Goal: Information Seeking & Learning: Learn about a topic

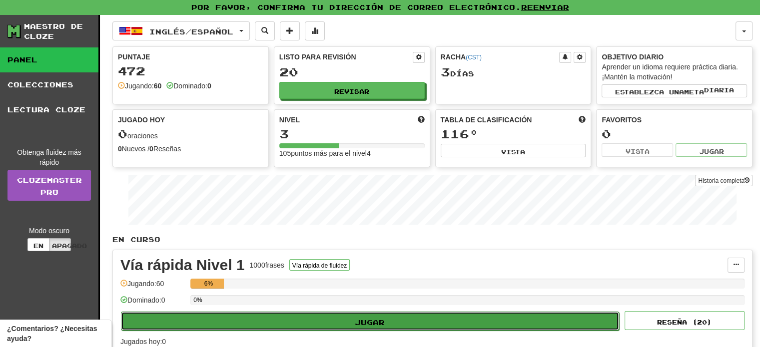
click at [401, 328] on button "Jugar" at bounding box center [370, 321] width 498 height 19
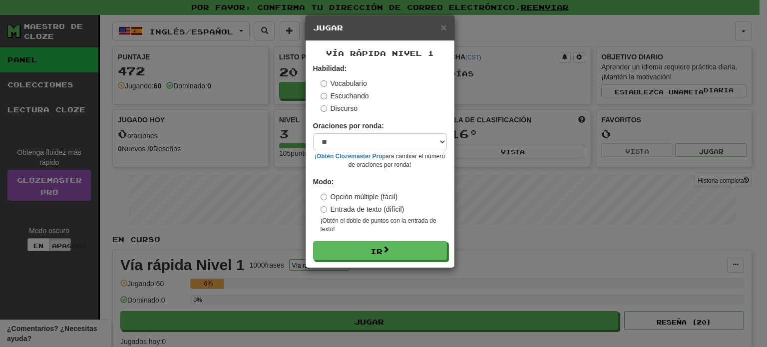
click at [320, 96] on div "Habilidad: Vocabulario Escuchando Discurso" at bounding box center [380, 88] width 134 height 50
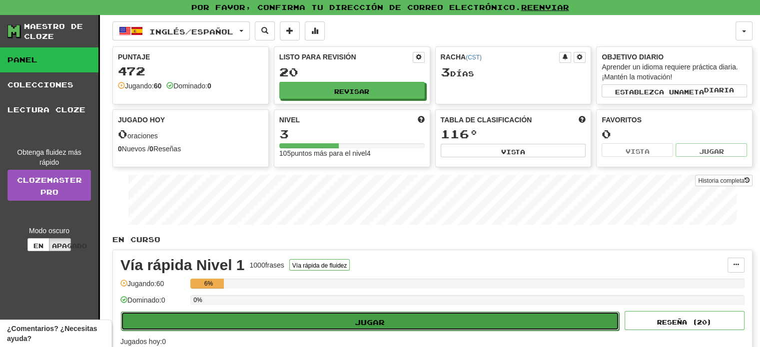
click at [455, 327] on button "Jugar" at bounding box center [370, 321] width 498 height 19
select select "**"
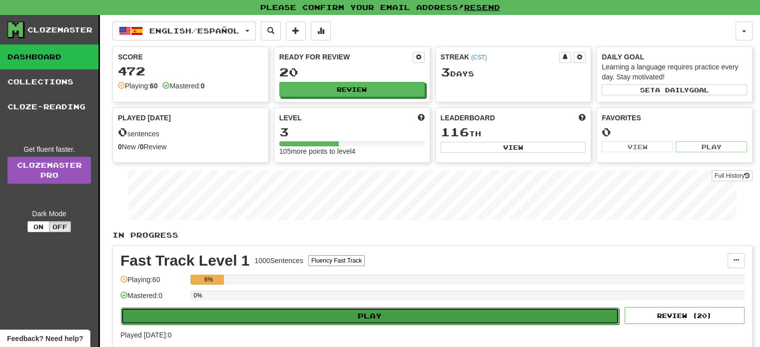
click at [497, 313] on button "Play" at bounding box center [370, 316] width 498 height 17
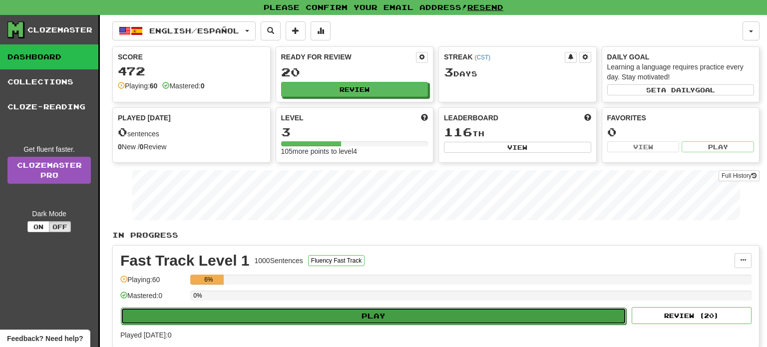
select select "**"
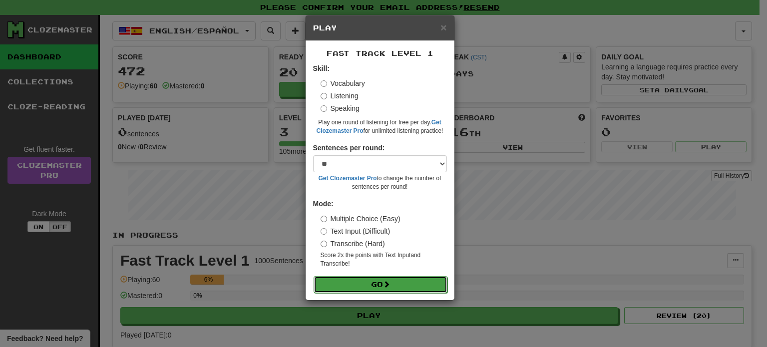
click at [379, 284] on button "Go" at bounding box center [381, 284] width 134 height 17
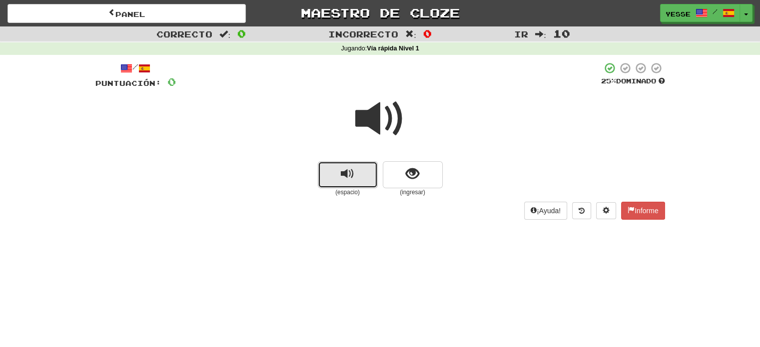
click at [347, 168] on span "reproducir audio" at bounding box center [347, 173] width 13 height 13
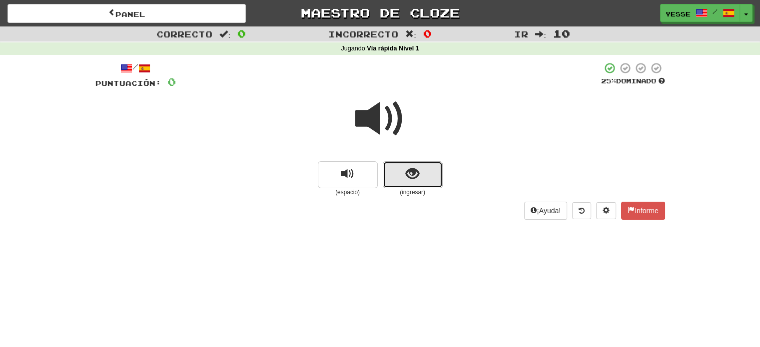
click at [417, 178] on span "mostrar oración" at bounding box center [412, 173] width 13 height 13
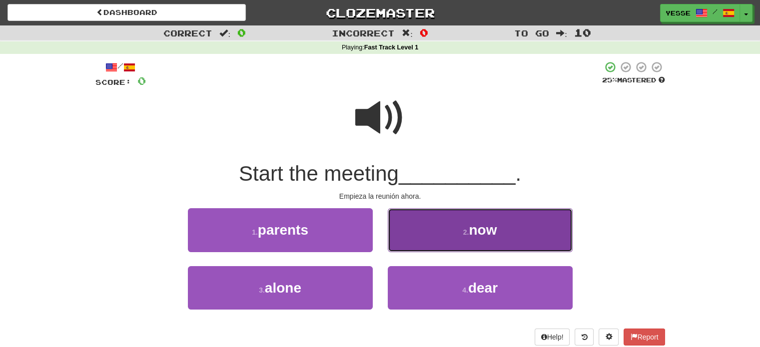
click at [403, 250] on button "2 . now" at bounding box center [480, 229] width 185 height 43
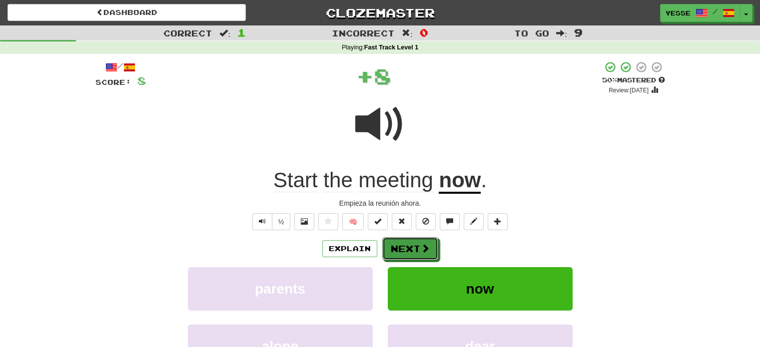
click at [403, 250] on button "Next" at bounding box center [410, 248] width 56 height 23
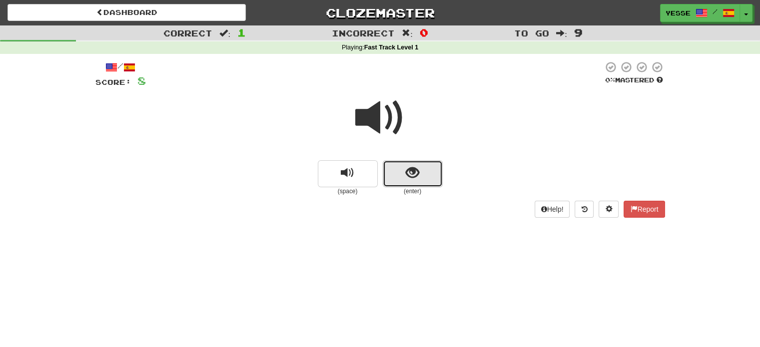
click at [400, 180] on button "show sentence" at bounding box center [413, 173] width 60 height 27
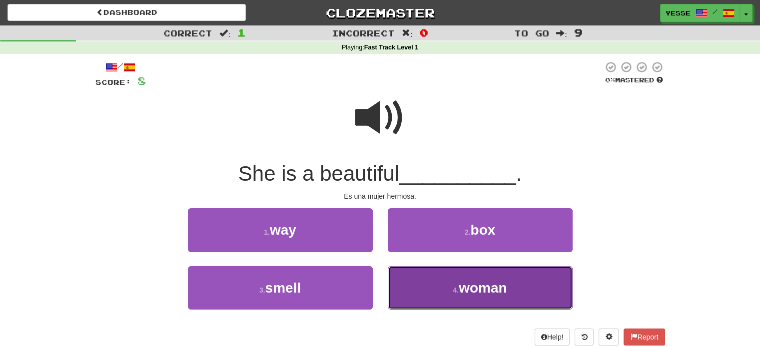
click at [429, 290] on button "4 . woman" at bounding box center [480, 287] width 185 height 43
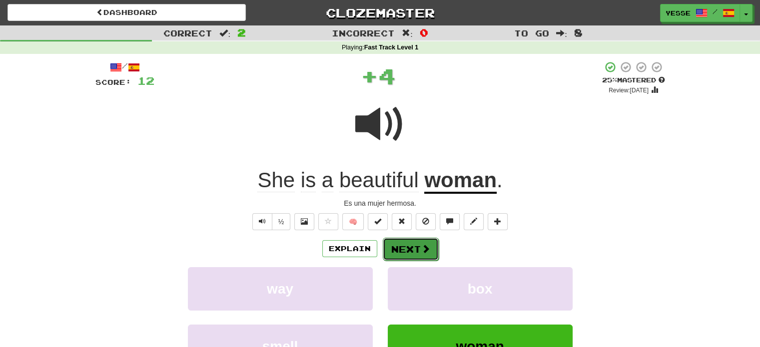
click at [417, 247] on button "Next" at bounding box center [411, 249] width 56 height 23
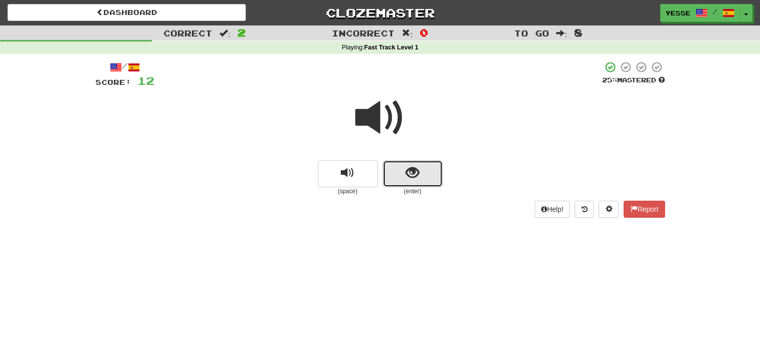
click at [412, 176] on span "show sentence" at bounding box center [412, 172] width 13 height 13
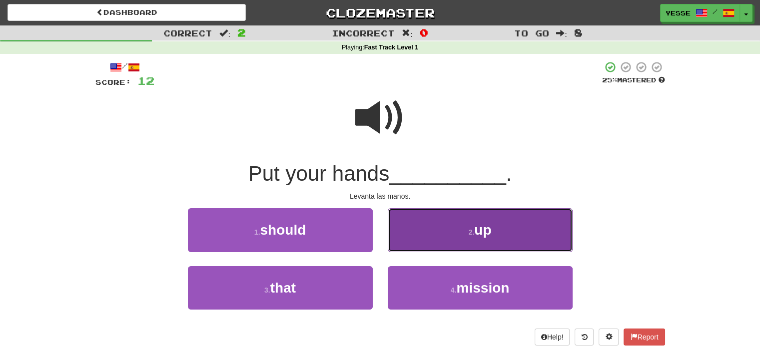
click at [440, 217] on button "2 . up" at bounding box center [480, 229] width 185 height 43
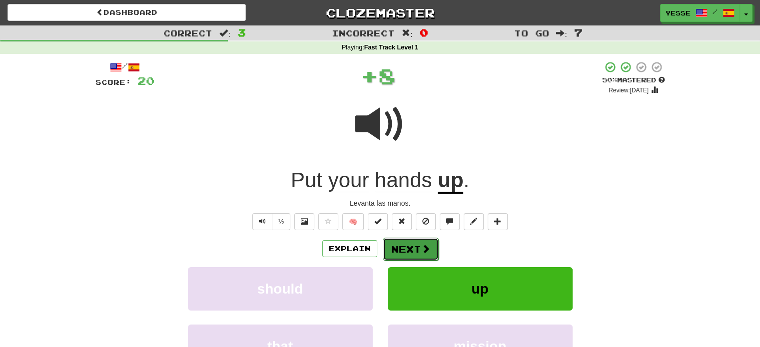
click at [395, 244] on button "Next" at bounding box center [411, 249] width 56 height 23
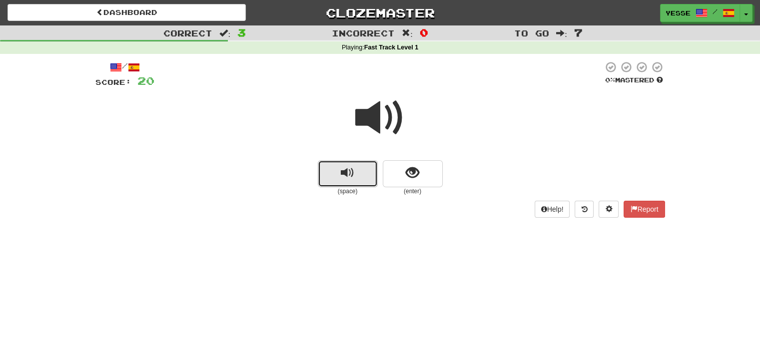
click at [356, 171] on button "replay audio" at bounding box center [348, 173] width 60 height 27
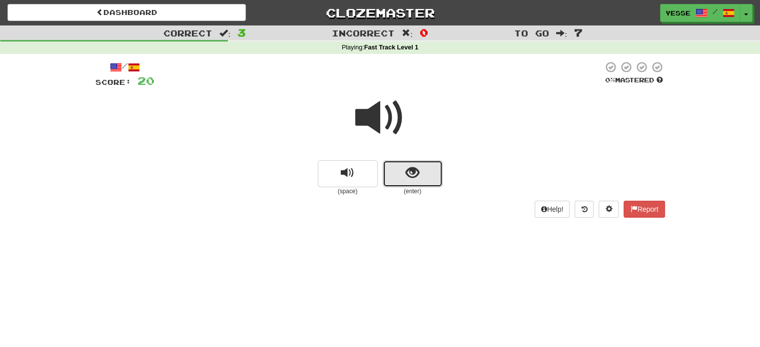
click at [404, 175] on button "show sentence" at bounding box center [413, 173] width 60 height 27
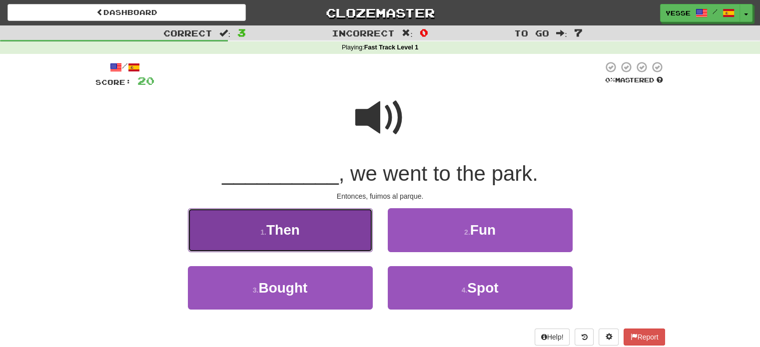
click at [342, 227] on button "1 . Then" at bounding box center [280, 229] width 185 height 43
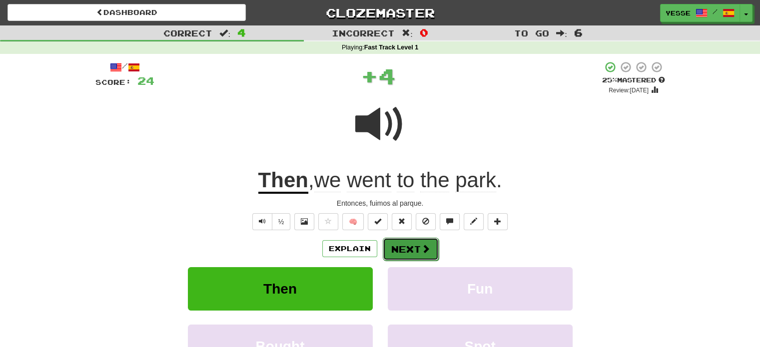
click at [429, 249] on button "Next" at bounding box center [411, 249] width 56 height 23
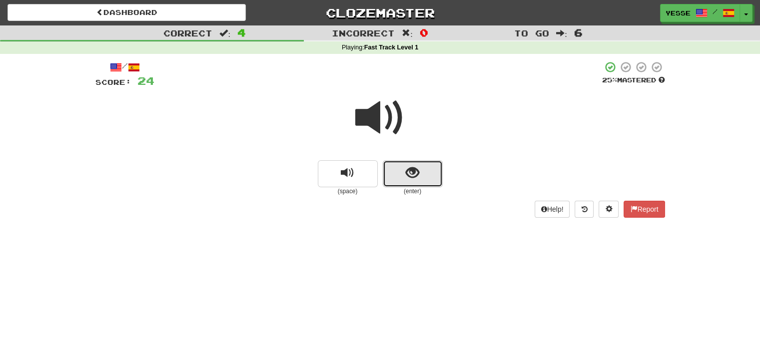
click at [405, 181] on button "show sentence" at bounding box center [413, 173] width 60 height 27
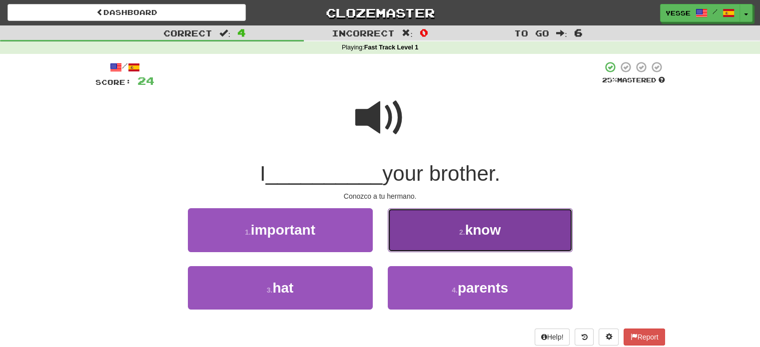
click at [456, 241] on button "2 . know" at bounding box center [480, 229] width 185 height 43
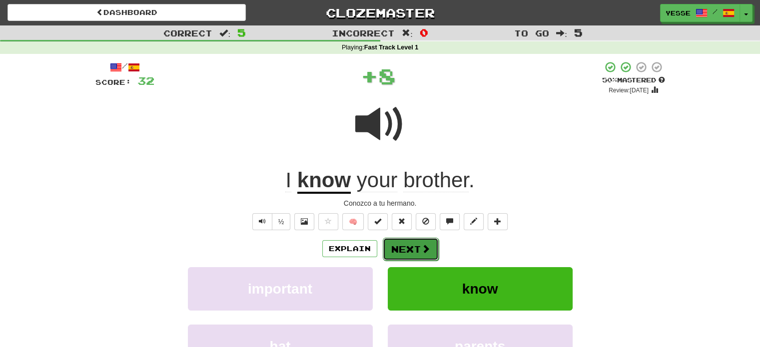
click at [397, 243] on button "Next" at bounding box center [411, 249] width 56 height 23
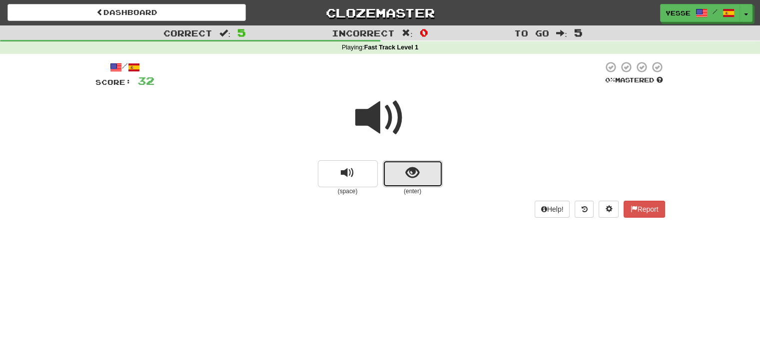
click at [405, 185] on button "show sentence" at bounding box center [413, 173] width 60 height 27
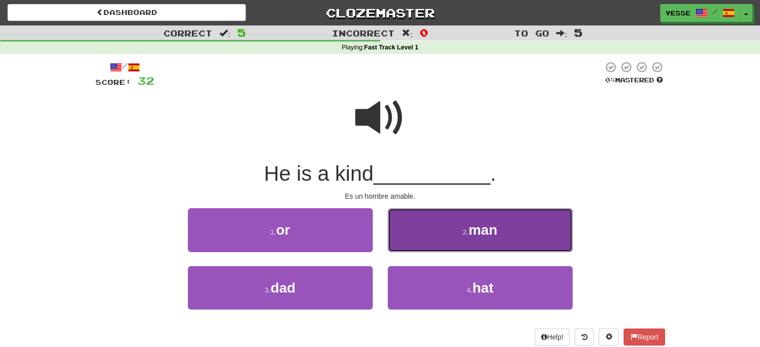
click at [434, 215] on button "2 . man" at bounding box center [480, 229] width 185 height 43
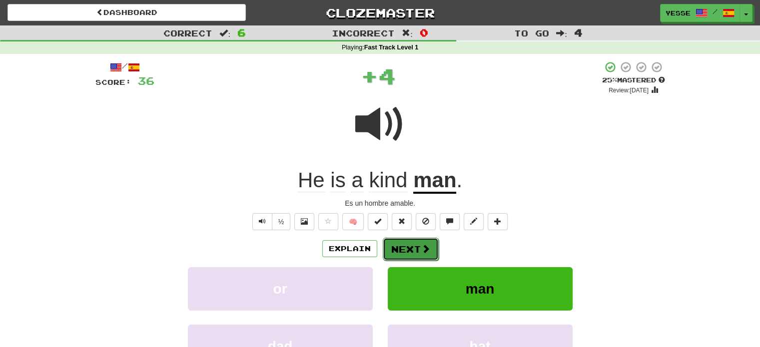
click at [384, 255] on button "Next" at bounding box center [411, 249] width 56 height 23
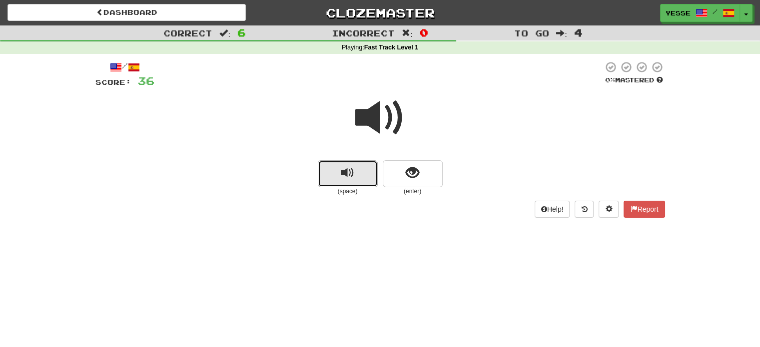
click at [355, 183] on button "replay audio" at bounding box center [348, 173] width 60 height 27
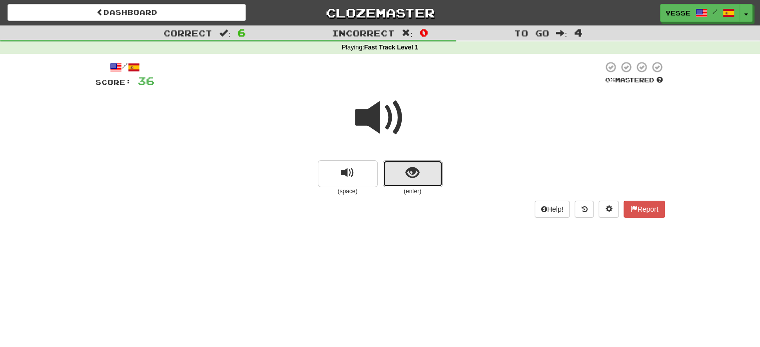
click at [413, 181] on button "show sentence" at bounding box center [413, 173] width 60 height 27
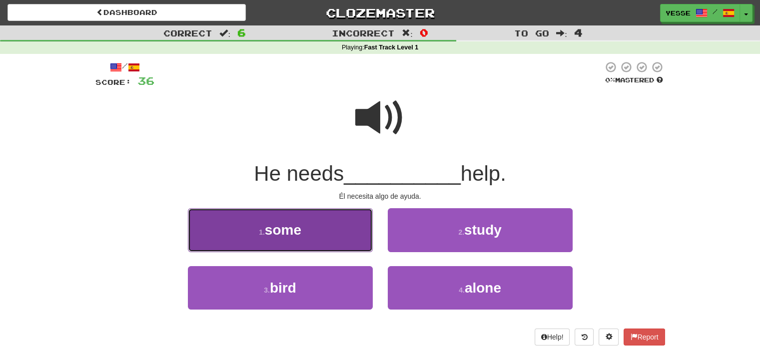
click at [312, 235] on button "1 . some" at bounding box center [280, 229] width 185 height 43
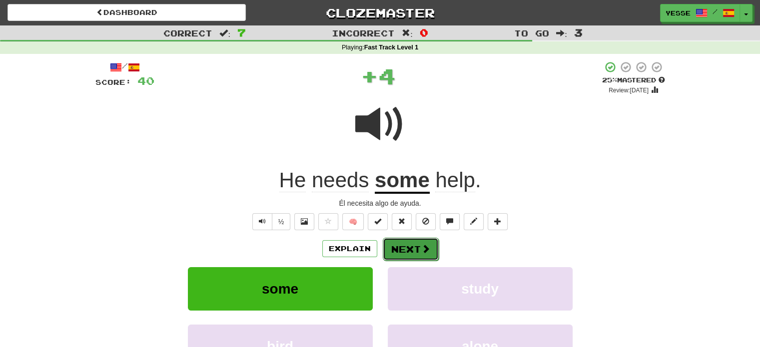
click at [422, 243] on button "Next" at bounding box center [411, 249] width 56 height 23
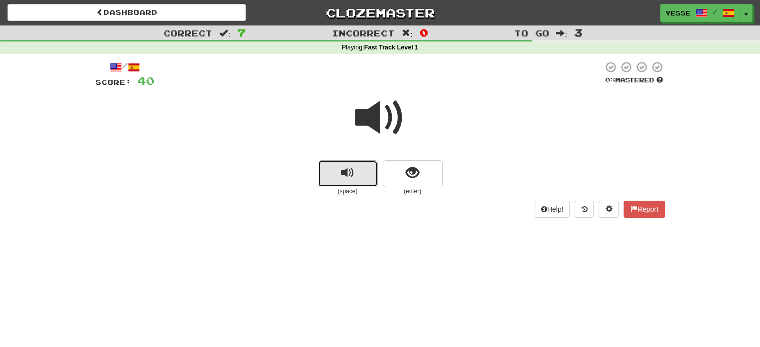
click at [350, 175] on span "replay audio" at bounding box center [347, 172] width 13 height 13
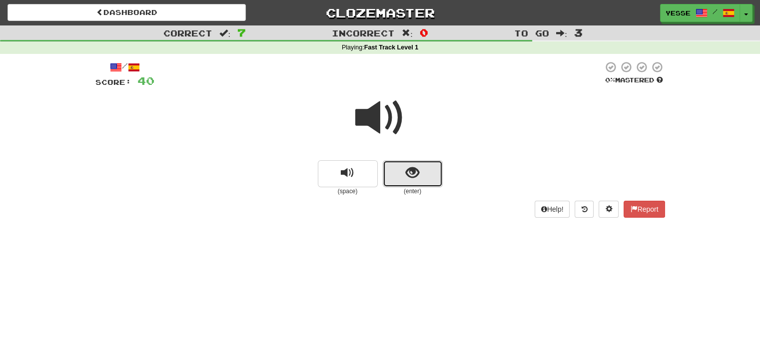
click at [404, 183] on button "show sentence" at bounding box center [413, 173] width 60 height 27
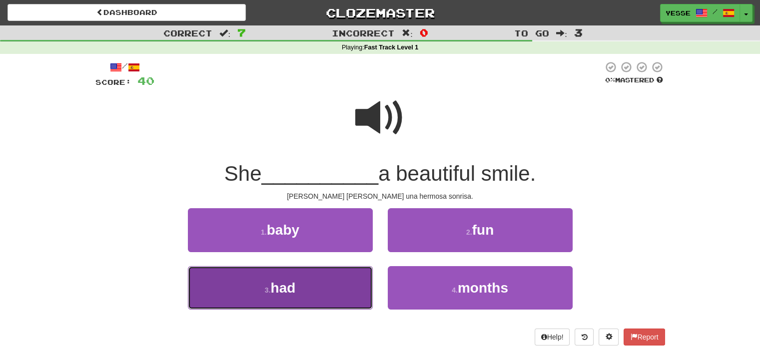
click at [321, 279] on button "3 . had" at bounding box center [280, 287] width 185 height 43
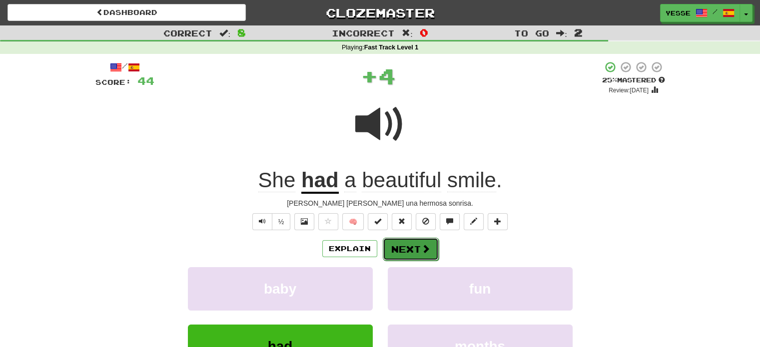
click at [411, 255] on button "Next" at bounding box center [411, 249] width 56 height 23
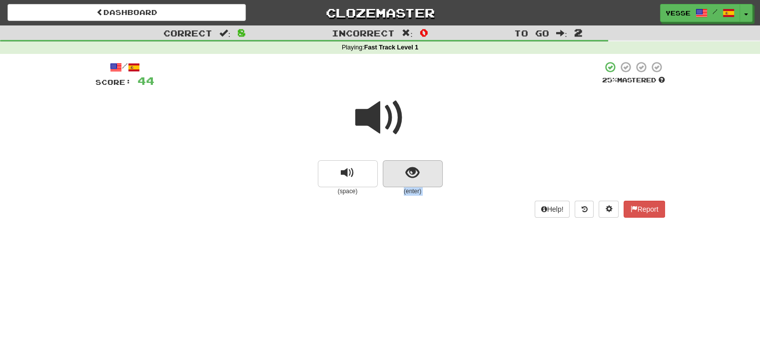
drag, startPoint x: 411, startPoint y: 255, endPoint x: 416, endPoint y: 177, distance: 78.1
click at [416, 177] on div "Dashboard Clozemaster Yesse / Toggle Dropdown Dashboard Leaderboard Activity Fe…" at bounding box center [380, 173] width 760 height 347
click at [416, 177] on span "show sentence" at bounding box center [412, 172] width 13 height 13
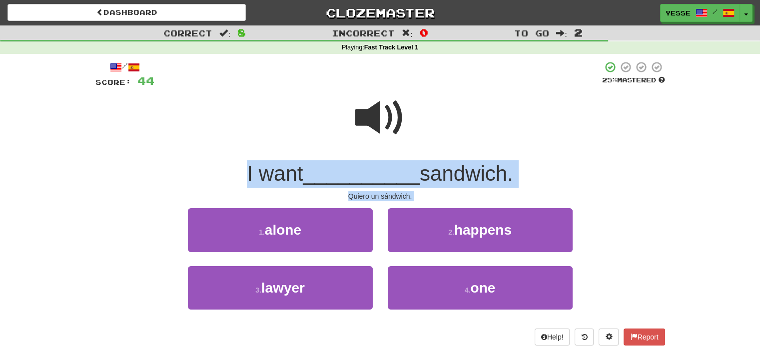
click at [608, 178] on div "I want __________ sandwich." at bounding box center [379, 173] width 569 height 27
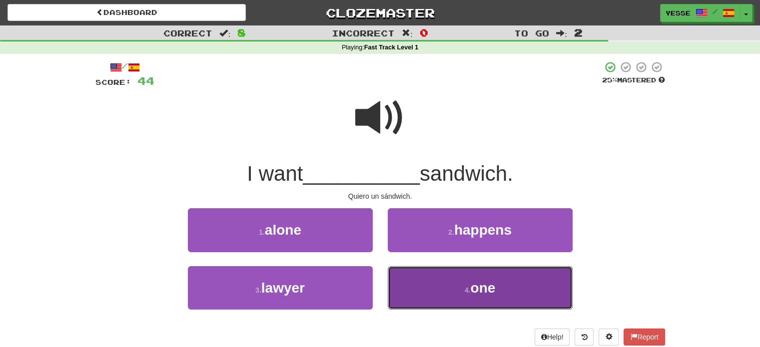
click at [544, 269] on button "4 . one" at bounding box center [480, 287] width 185 height 43
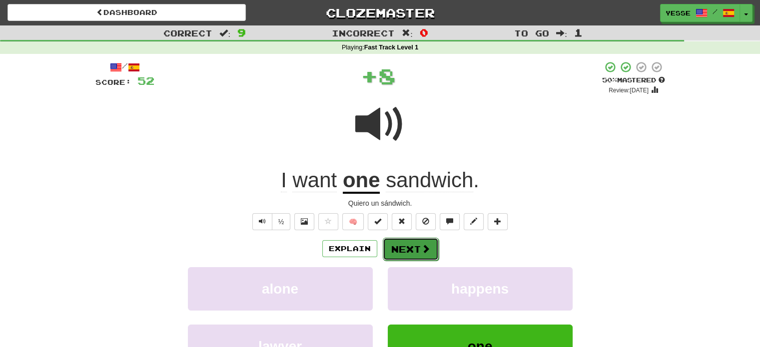
click at [403, 247] on button "Next" at bounding box center [411, 249] width 56 height 23
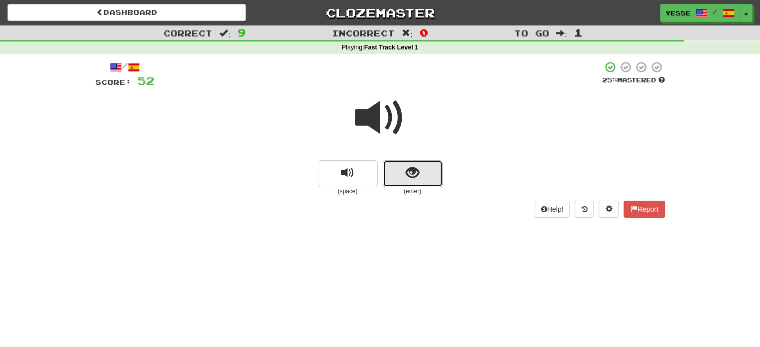
click at [416, 178] on span "show sentence" at bounding box center [412, 172] width 13 height 13
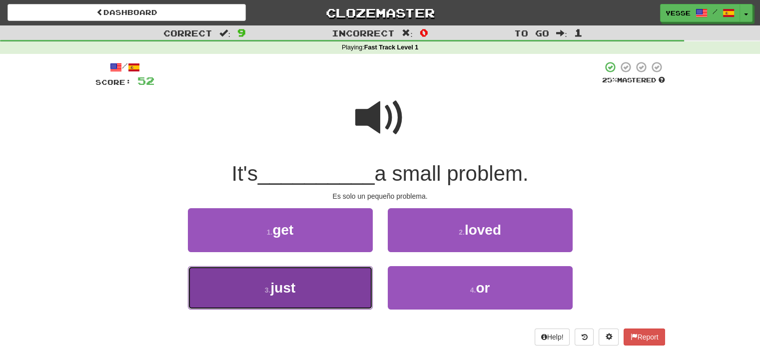
click at [326, 267] on button "3 . just" at bounding box center [280, 287] width 185 height 43
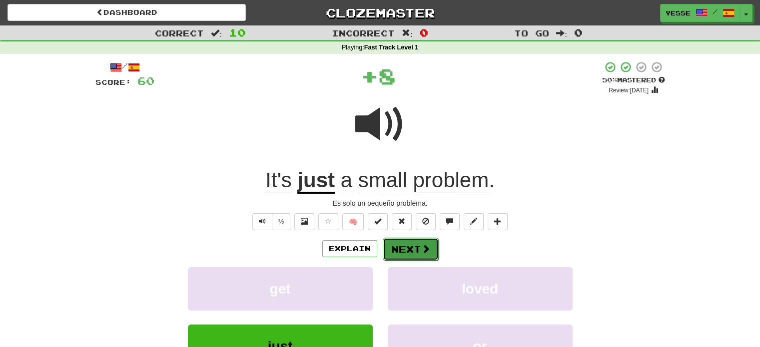
click at [402, 247] on button "Next" at bounding box center [411, 249] width 56 height 23
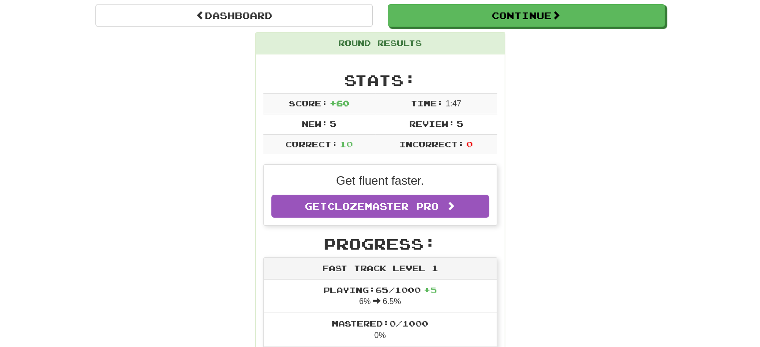
scroll to position [94, 0]
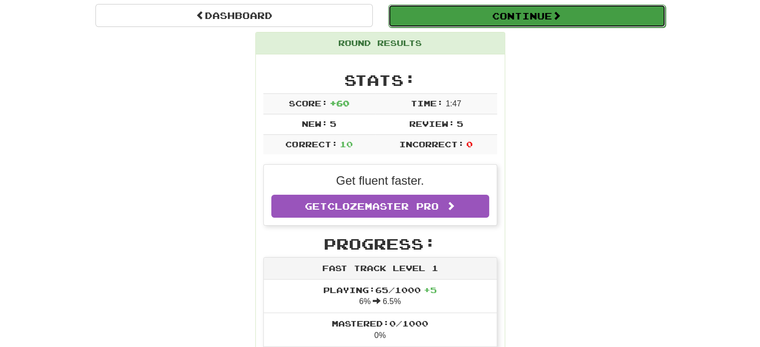
click at [511, 11] on button "Continue" at bounding box center [526, 15] width 277 height 23
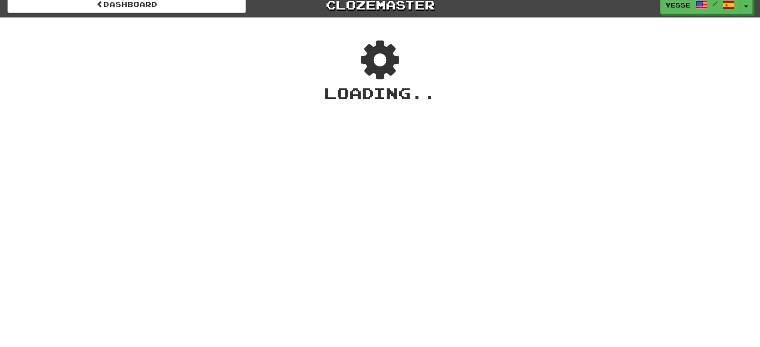
scroll to position [0, 0]
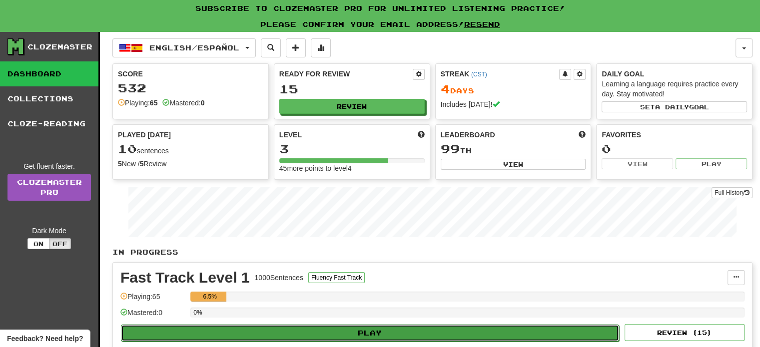
click at [427, 336] on button "Play" at bounding box center [370, 333] width 498 height 17
select select "**"
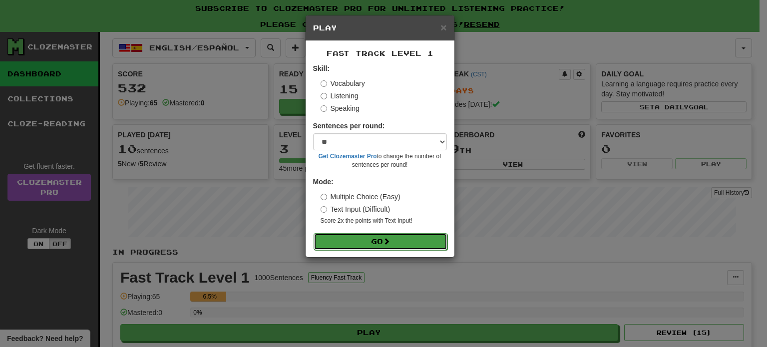
click at [365, 247] on button "Go" at bounding box center [381, 241] width 134 height 17
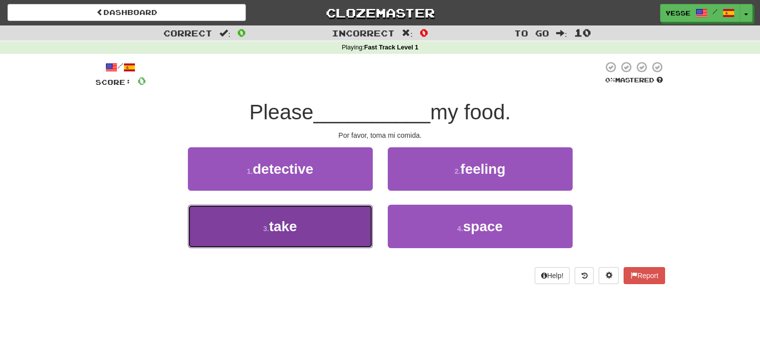
click at [302, 242] on button "3 . take" at bounding box center [280, 226] width 185 height 43
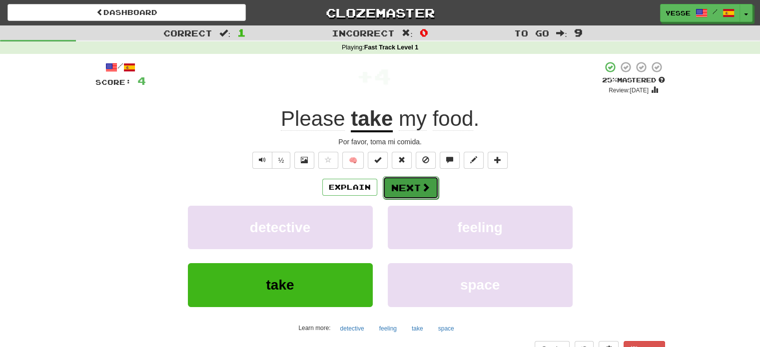
click at [419, 178] on button "Next" at bounding box center [411, 187] width 56 height 23
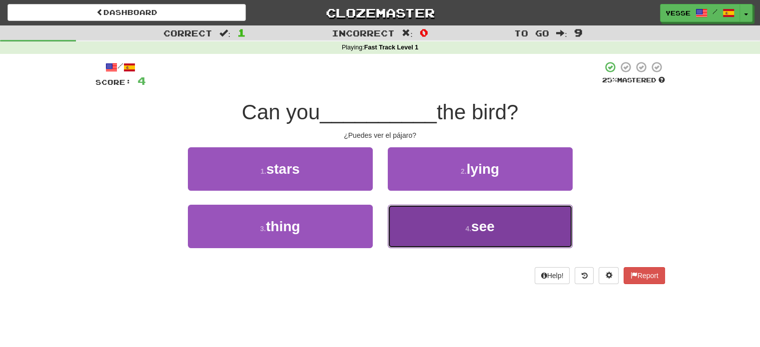
click at [457, 225] on button "4 . see" at bounding box center [480, 226] width 185 height 43
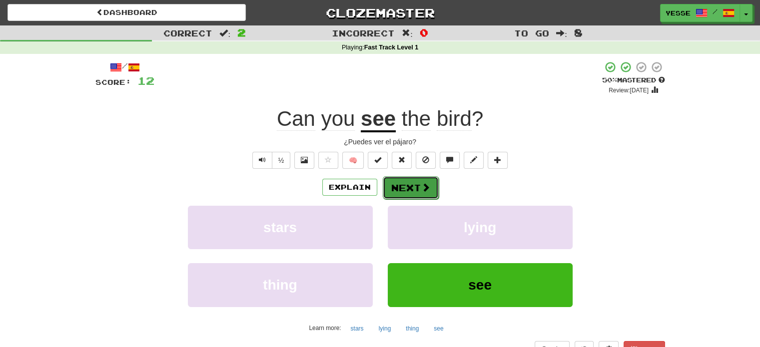
click at [421, 191] on span at bounding box center [425, 187] width 9 height 9
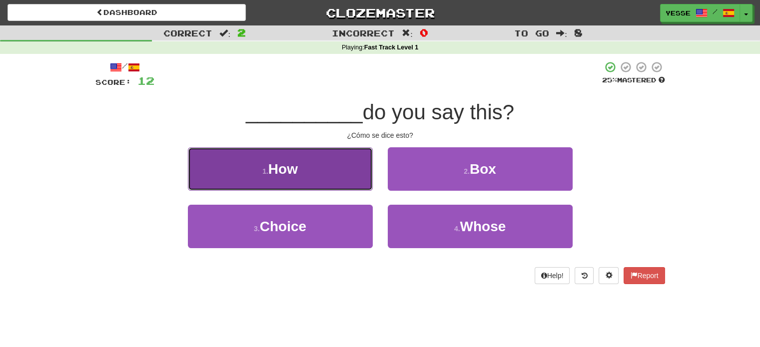
click at [322, 169] on button "1 . How" at bounding box center [280, 168] width 185 height 43
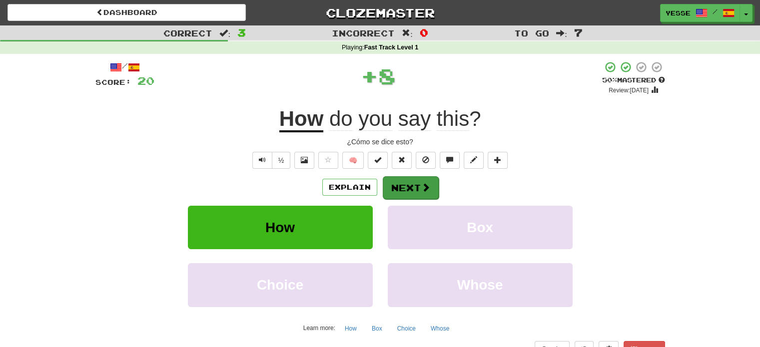
drag, startPoint x: 322, startPoint y: 169, endPoint x: 404, endPoint y: 194, distance: 85.3
click at [404, 194] on div "/ Score: 20 + 8 50 % Mastered Review: 2025-08-26 How do you say this ? ¿Cómo se…" at bounding box center [379, 209] width 569 height 297
click at [404, 194] on button "Next" at bounding box center [411, 187] width 56 height 23
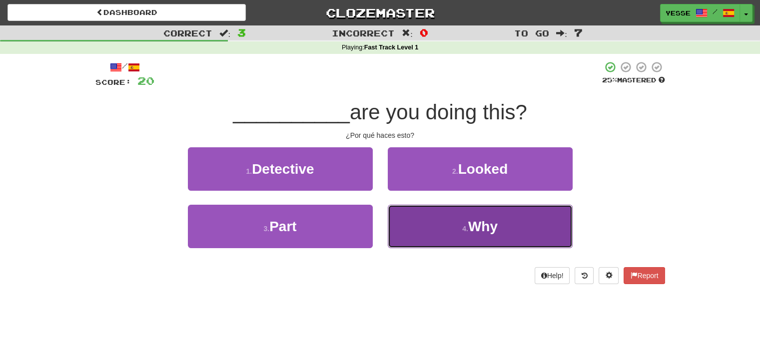
click at [503, 237] on button "4 . Why" at bounding box center [480, 226] width 185 height 43
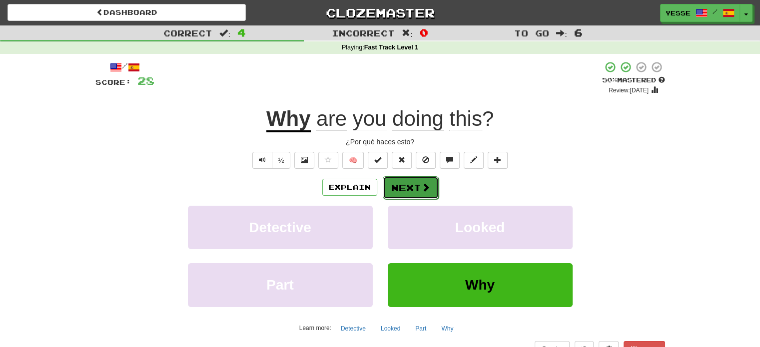
click at [427, 180] on button "Next" at bounding box center [411, 187] width 56 height 23
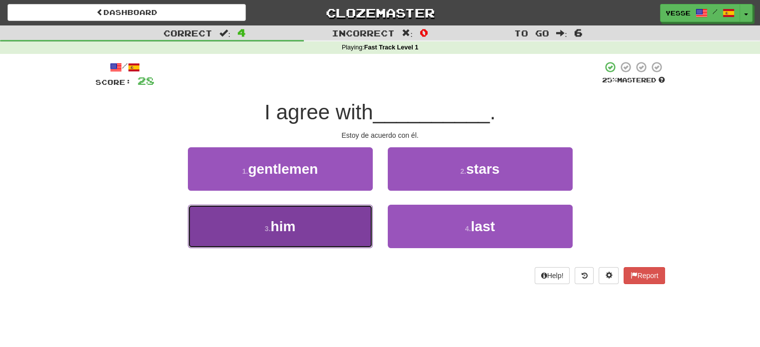
click at [307, 207] on button "3 . him" at bounding box center [280, 226] width 185 height 43
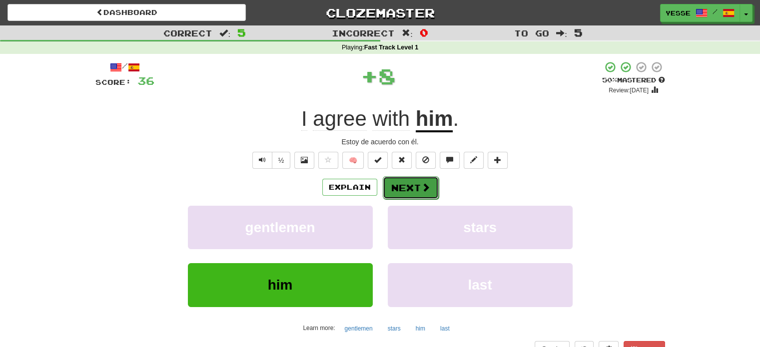
click at [412, 182] on button "Next" at bounding box center [411, 187] width 56 height 23
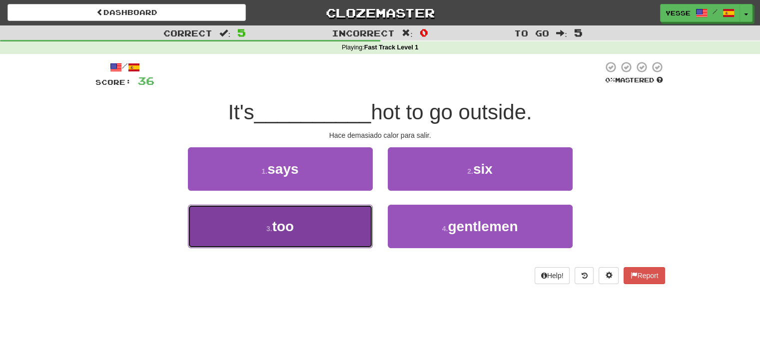
click at [323, 223] on button "3 . too" at bounding box center [280, 226] width 185 height 43
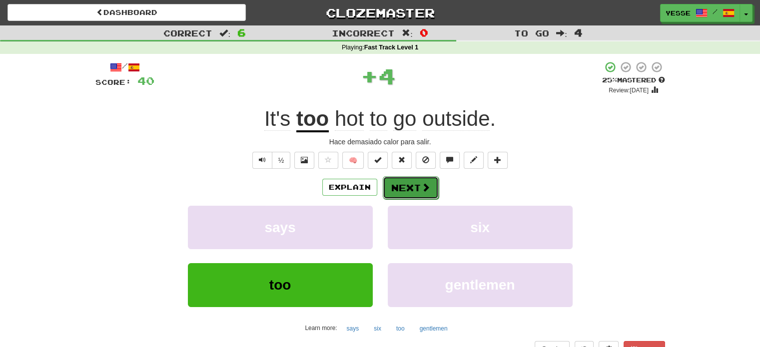
click at [417, 183] on button "Next" at bounding box center [411, 187] width 56 height 23
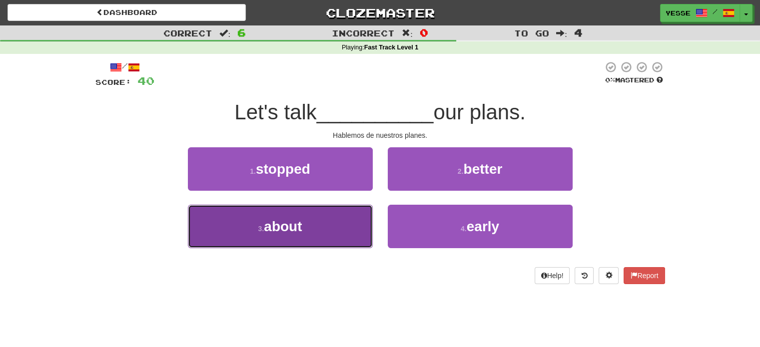
click at [314, 218] on button "3 . about" at bounding box center [280, 226] width 185 height 43
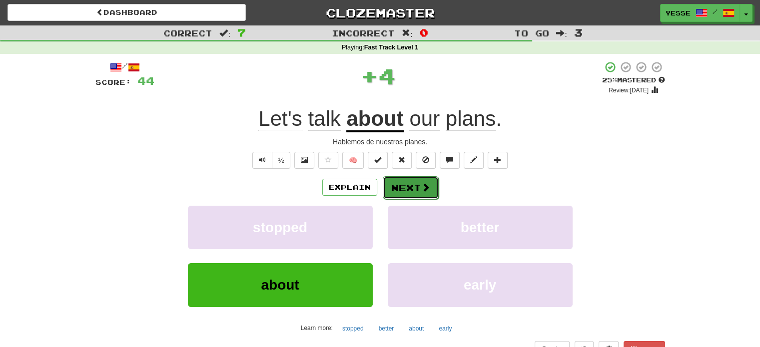
click at [413, 187] on button "Next" at bounding box center [411, 187] width 56 height 23
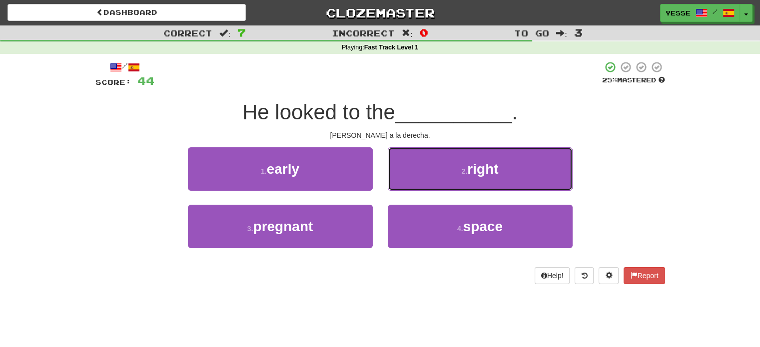
click at [413, 187] on button "2 . right" at bounding box center [480, 168] width 185 height 43
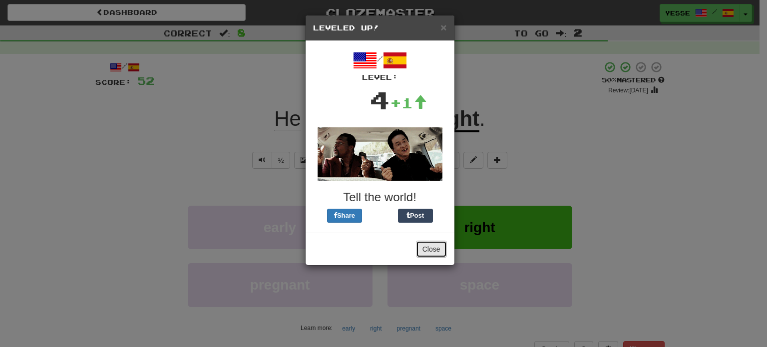
click at [432, 255] on button "Close" at bounding box center [431, 249] width 31 height 17
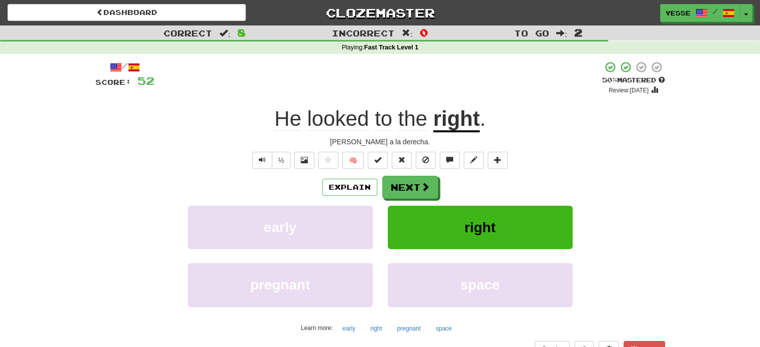
click at [432, 255] on div "right" at bounding box center [480, 234] width 200 height 57
click at [396, 179] on button "Next" at bounding box center [411, 187] width 56 height 23
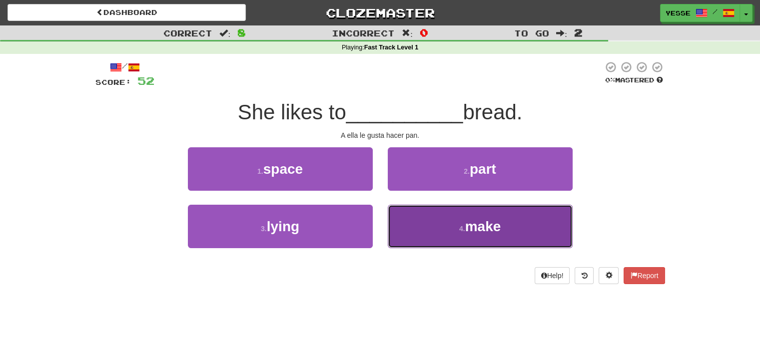
click at [450, 225] on button "4 . make" at bounding box center [480, 226] width 185 height 43
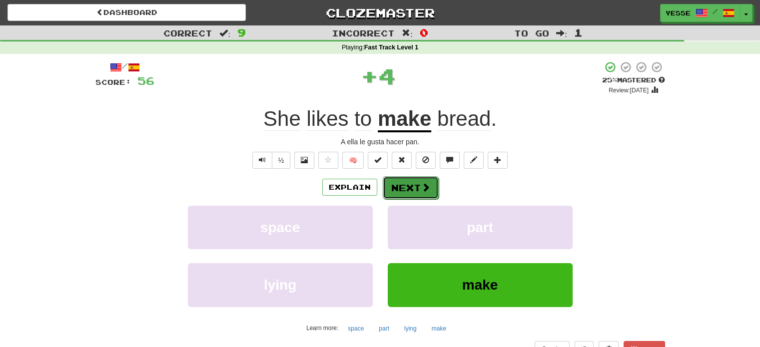
click at [398, 179] on button "Next" at bounding box center [411, 187] width 56 height 23
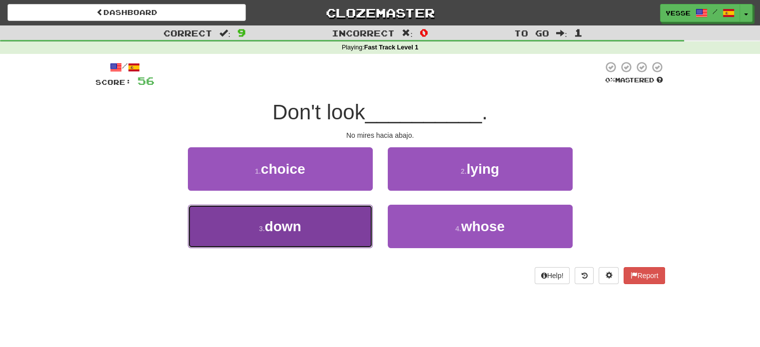
click at [338, 223] on button "3 . down" at bounding box center [280, 226] width 185 height 43
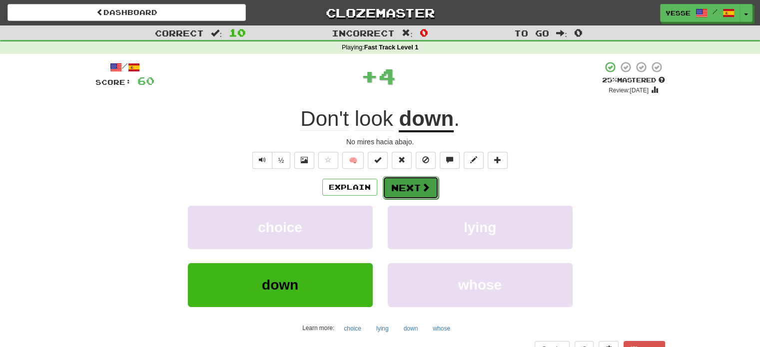
click at [415, 193] on button "Next" at bounding box center [411, 187] width 56 height 23
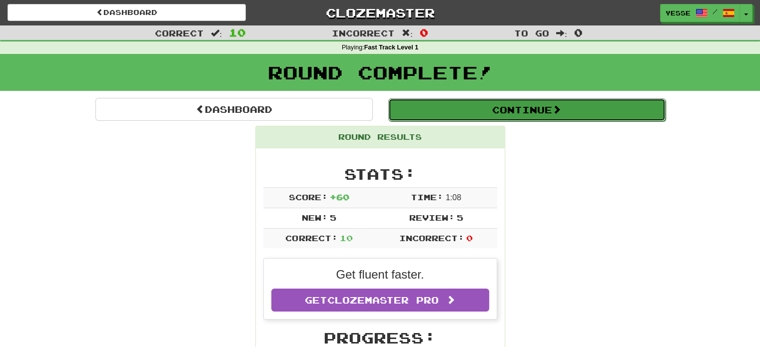
click at [565, 118] on button "Continue" at bounding box center [526, 109] width 277 height 23
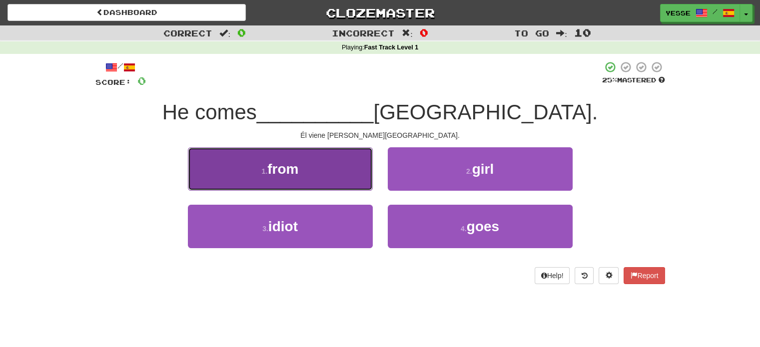
click at [317, 177] on button "1 . from" at bounding box center [280, 168] width 185 height 43
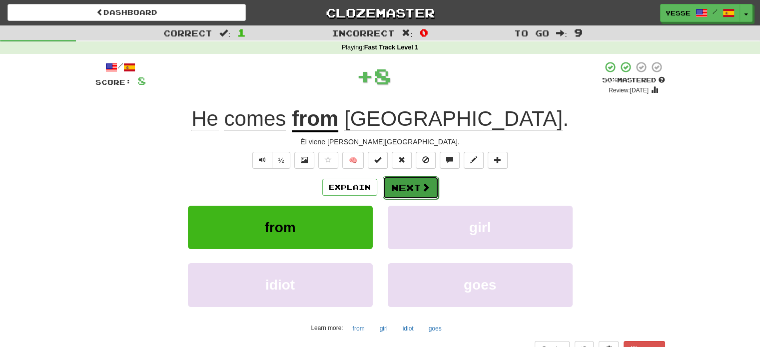
click at [417, 181] on button "Next" at bounding box center [411, 187] width 56 height 23
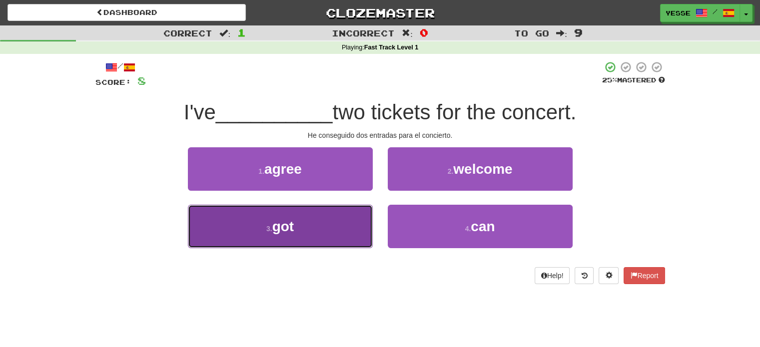
click at [310, 237] on button "3 . got" at bounding box center [280, 226] width 185 height 43
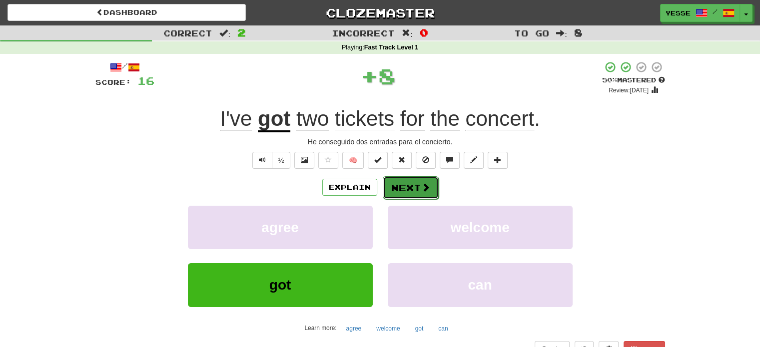
click at [425, 189] on span at bounding box center [425, 187] width 9 height 9
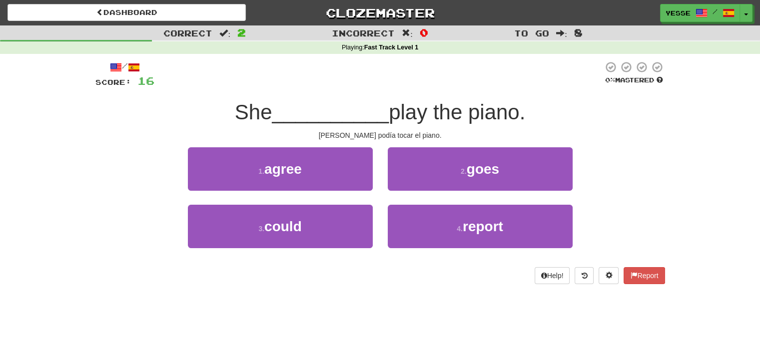
click at [380, 133] on div "Ella podía tocar el piano." at bounding box center [379, 135] width 569 height 10
copy body "Ella podía tocar el piano. 1 . agree 2 . goes 3 . could 4 . report Help! Report"
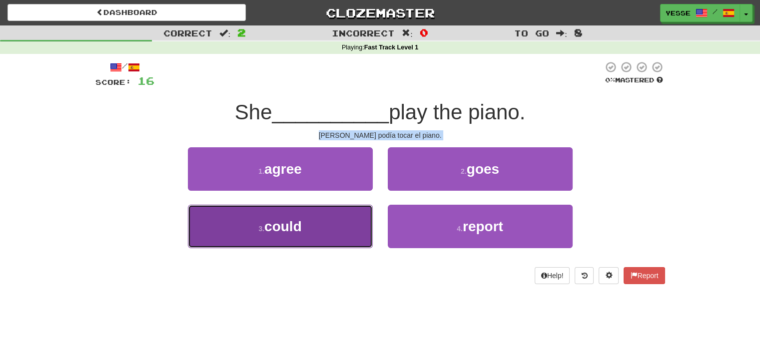
click at [313, 229] on button "3 . could" at bounding box center [280, 226] width 185 height 43
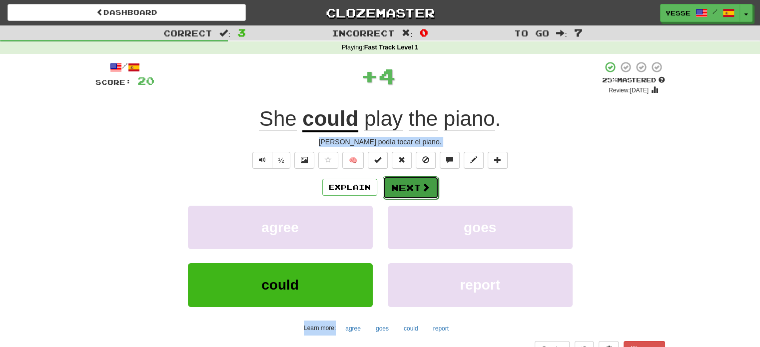
click at [412, 190] on button "Next" at bounding box center [411, 187] width 56 height 23
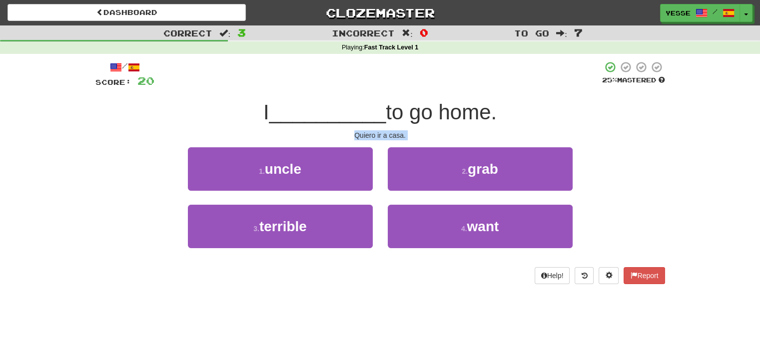
click at [653, 181] on div "1 . uncle 2 . grab" at bounding box center [379, 175] width 599 height 57
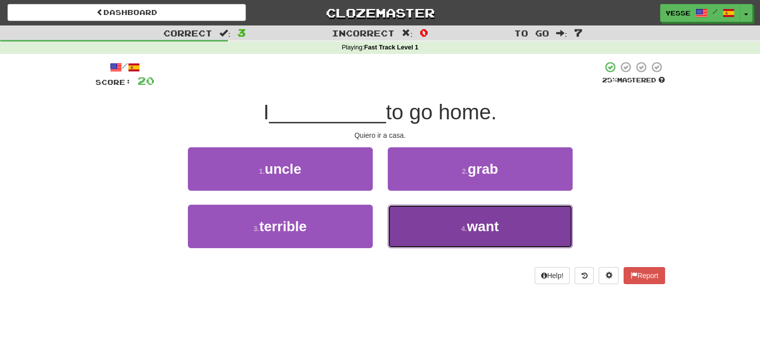
click at [417, 237] on button "4 . want" at bounding box center [480, 226] width 185 height 43
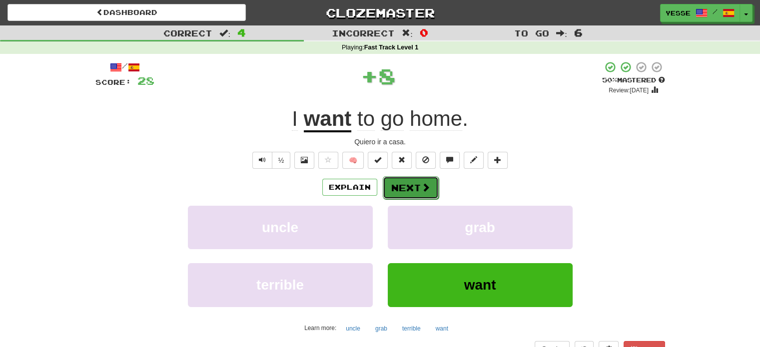
click at [406, 180] on button "Next" at bounding box center [411, 187] width 56 height 23
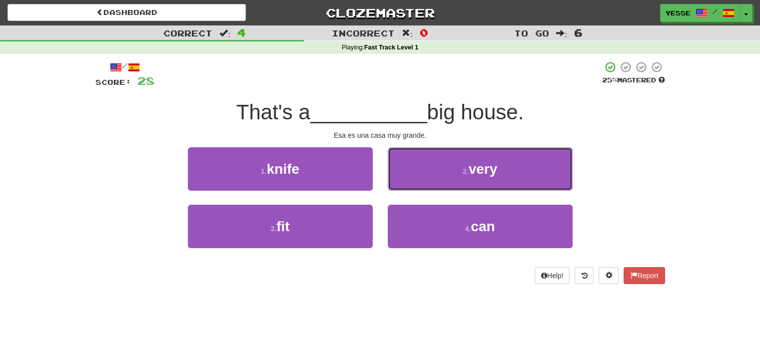
click at [406, 180] on button "2 . very" at bounding box center [480, 168] width 185 height 43
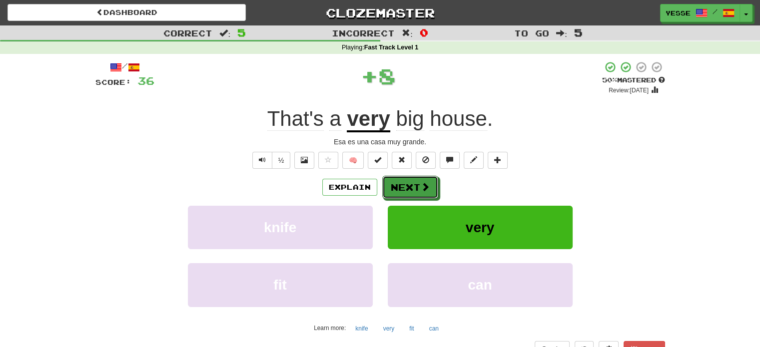
click at [406, 180] on button "Next" at bounding box center [410, 187] width 56 height 23
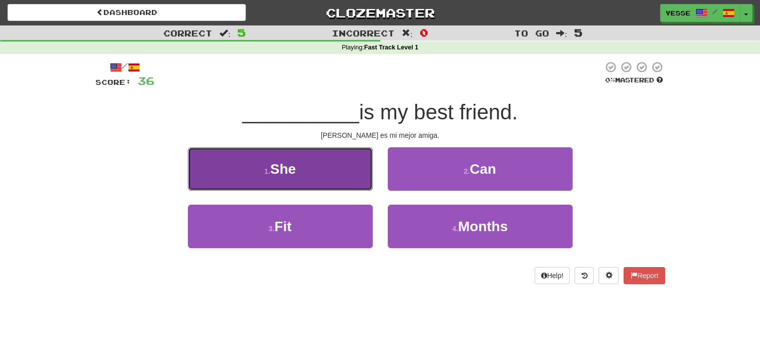
click at [356, 174] on button "1 . She" at bounding box center [280, 168] width 185 height 43
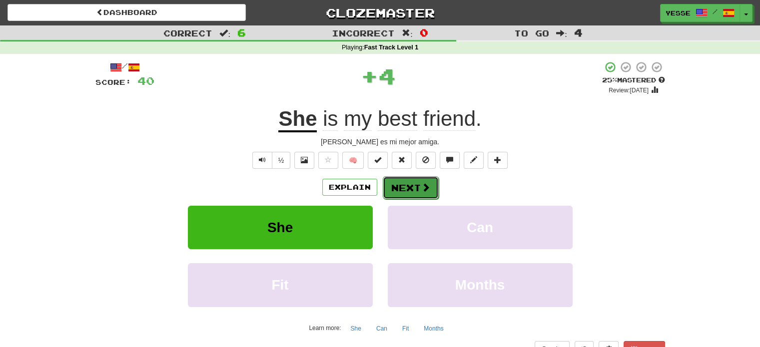
click at [416, 185] on button "Next" at bounding box center [411, 187] width 56 height 23
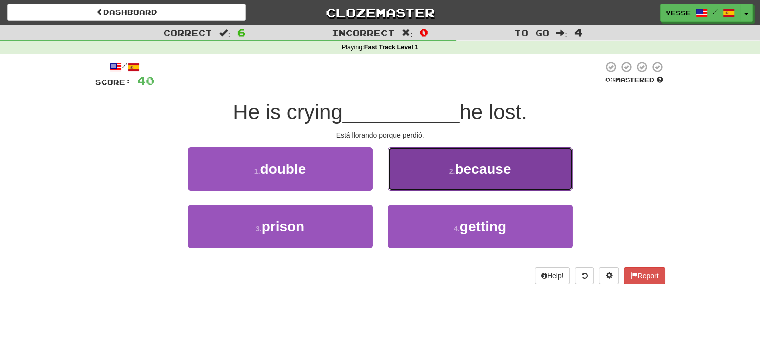
click at [443, 173] on button "2 . because" at bounding box center [480, 168] width 185 height 43
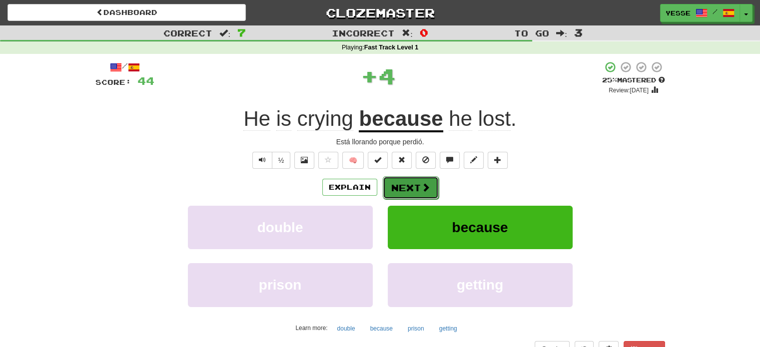
click at [409, 187] on button "Next" at bounding box center [411, 187] width 56 height 23
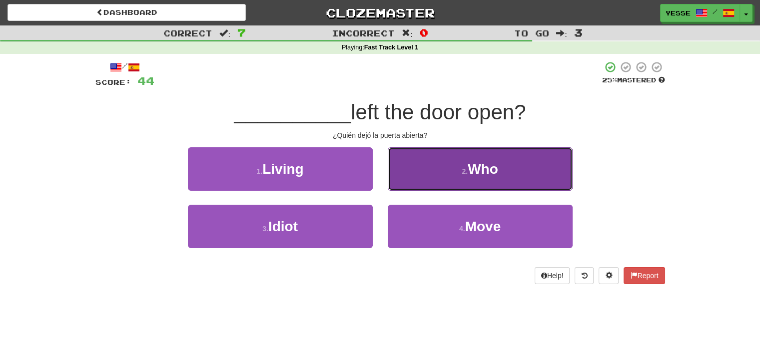
click at [428, 179] on button "2 . Who" at bounding box center [480, 168] width 185 height 43
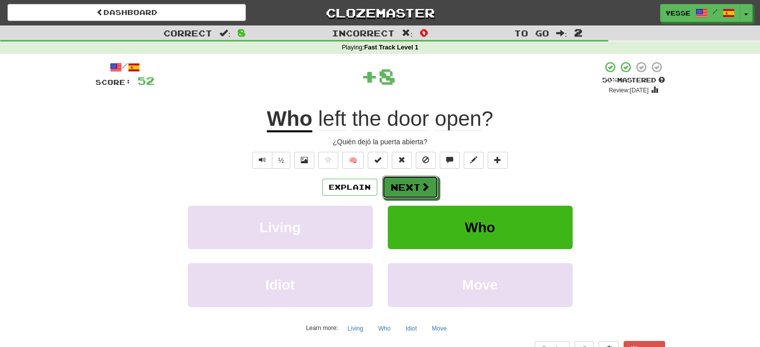
click at [428, 179] on button "Next" at bounding box center [410, 187] width 56 height 23
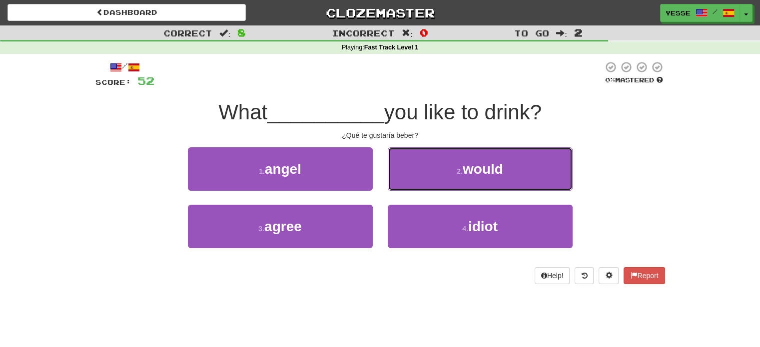
click at [428, 179] on button "2 . would" at bounding box center [480, 168] width 185 height 43
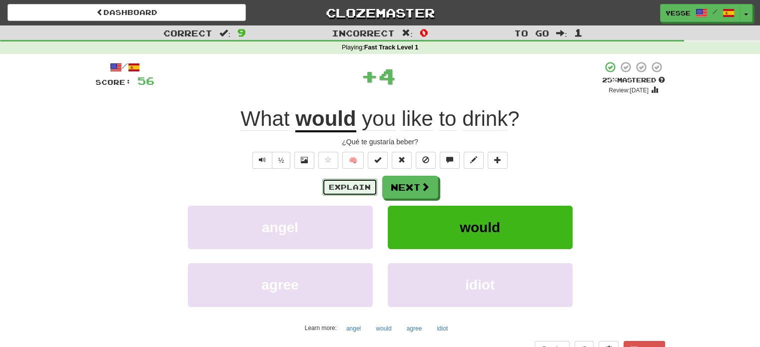
click at [361, 189] on button "Explain" at bounding box center [349, 187] width 55 height 17
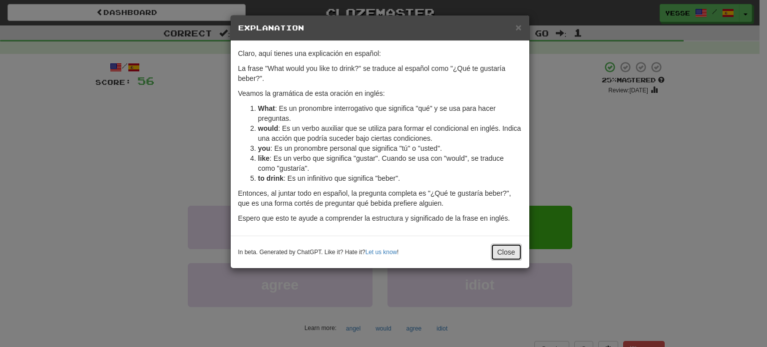
click at [500, 253] on button "Close" at bounding box center [506, 252] width 31 height 17
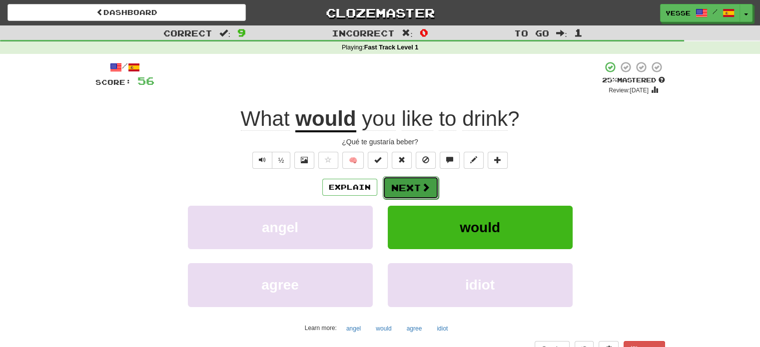
click at [410, 180] on button "Next" at bounding box center [411, 187] width 56 height 23
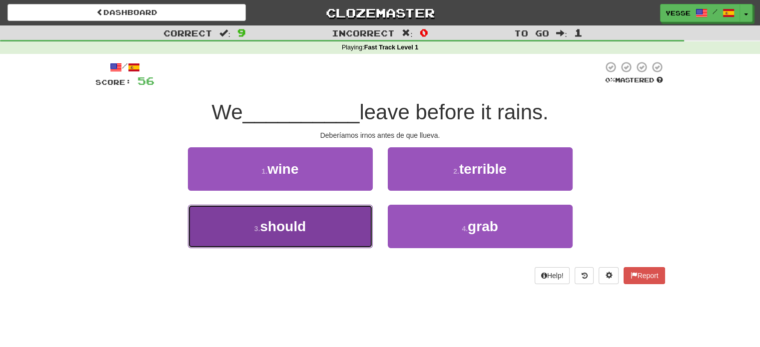
click at [321, 225] on button "3 . should" at bounding box center [280, 226] width 185 height 43
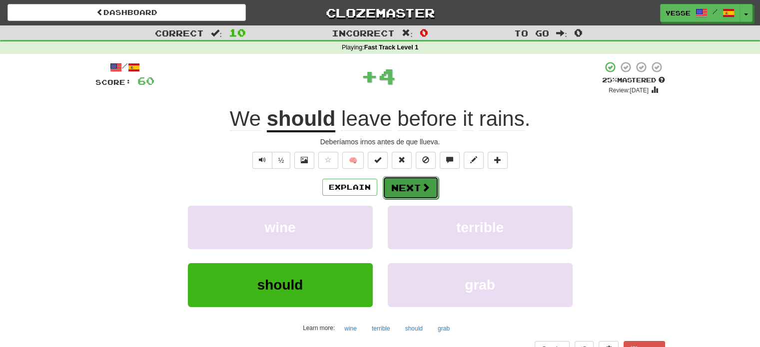
click at [402, 186] on button "Next" at bounding box center [411, 187] width 56 height 23
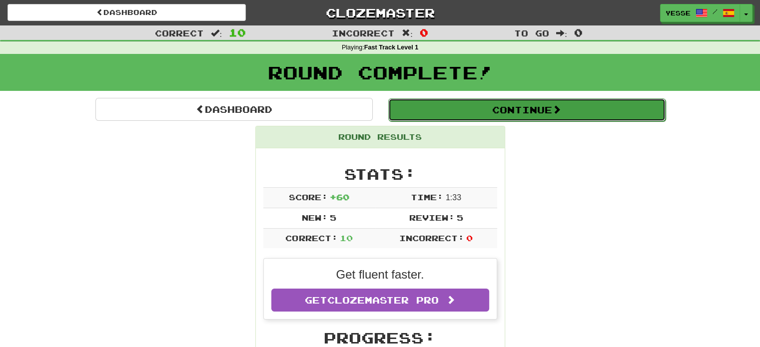
click at [512, 111] on button "Continue" at bounding box center [526, 109] width 277 height 23
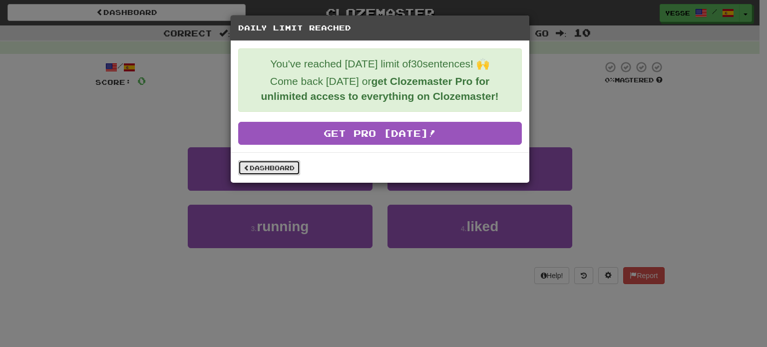
click at [272, 171] on link "Dashboard" at bounding box center [269, 167] width 62 height 15
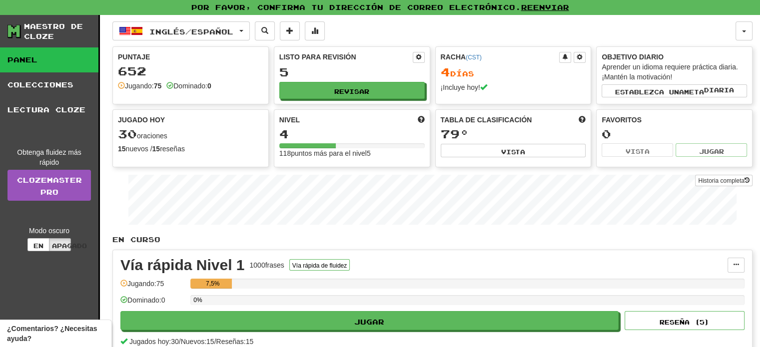
drag, startPoint x: 0, startPoint y: 0, endPoint x: 272, endPoint y: 171, distance: 321.7
click at [272, 171] on div "Historia completa" at bounding box center [432, 201] width 640 height 62
